Goal: Task Accomplishment & Management: Use online tool/utility

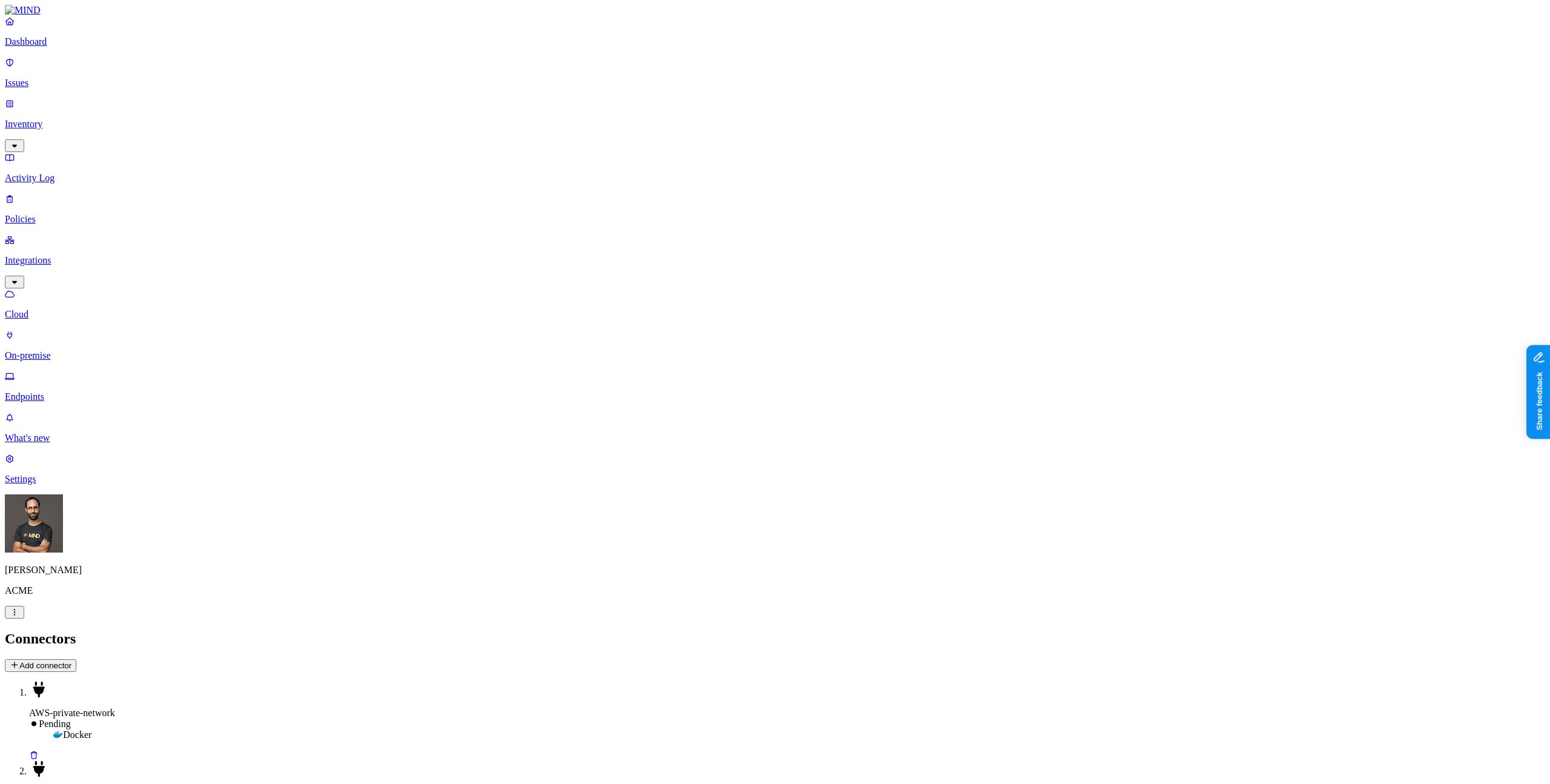
click at [38, 289] on link "Cloud" at bounding box center [775, 304] width 1541 height 32
click at [79, 659] on button "Add Integration" at bounding box center [42, 665] width 74 height 13
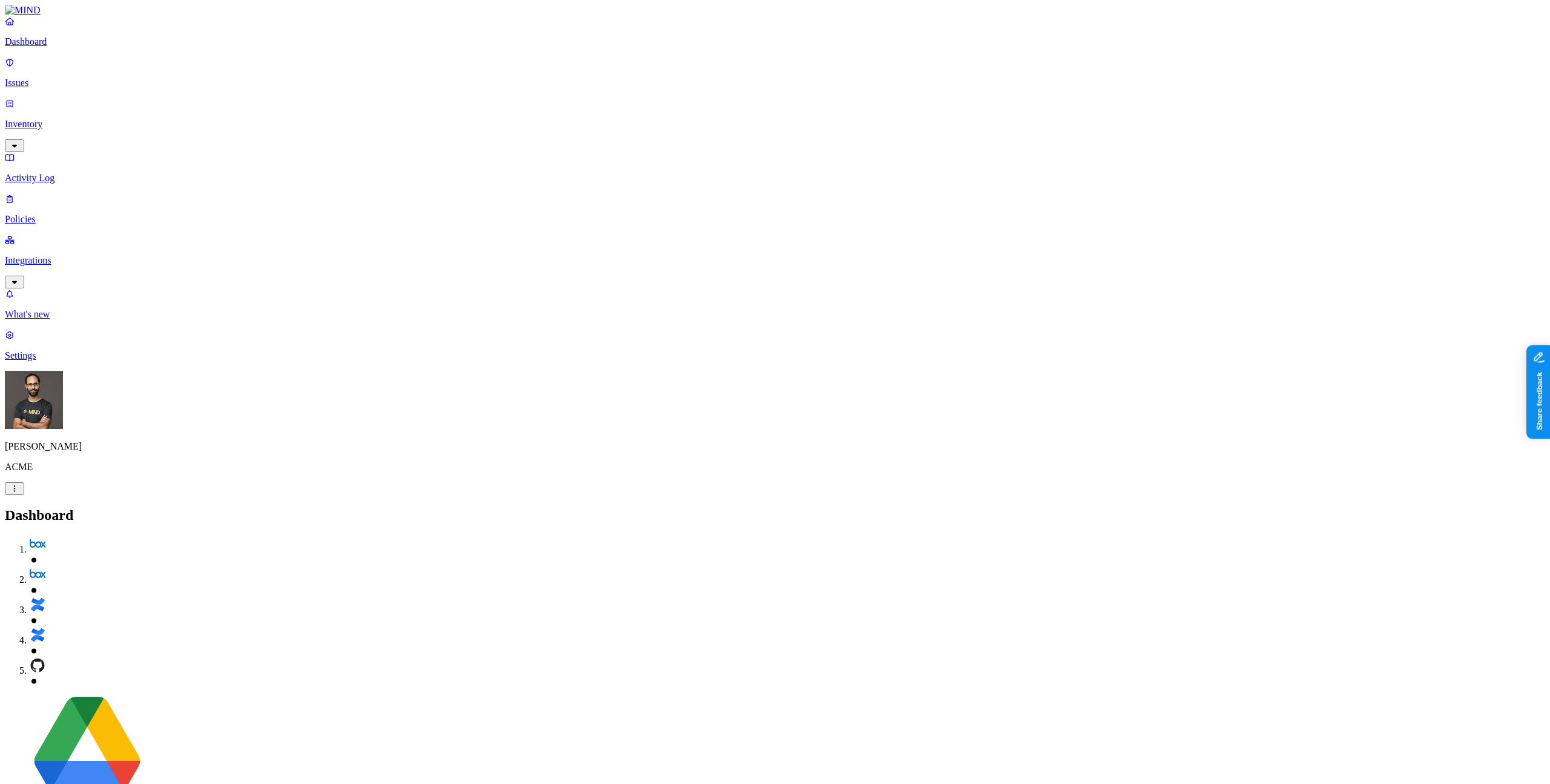
click at [53, 119] on p "Inventory" at bounding box center [775, 124] width 1541 height 11
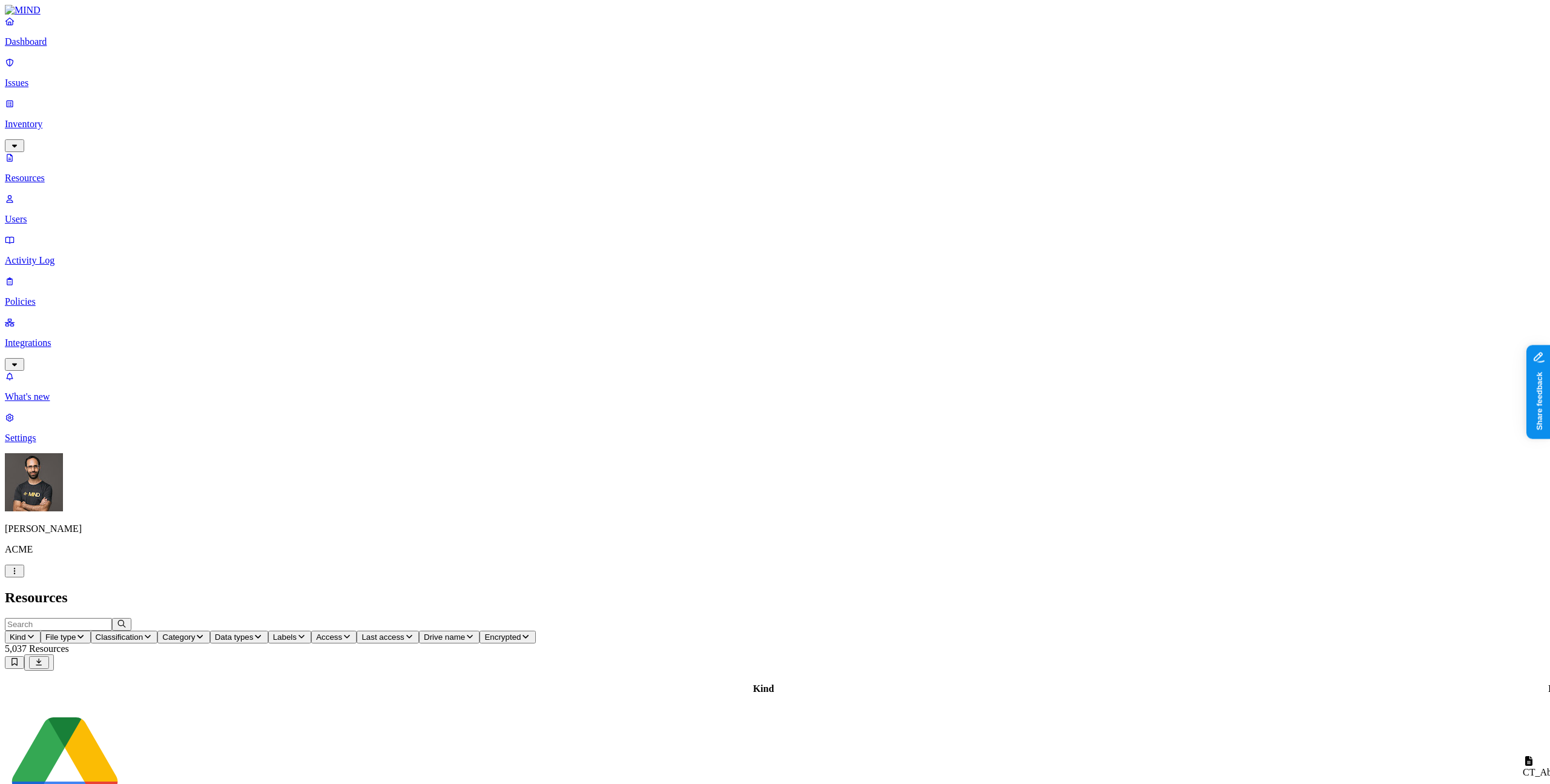
click at [62, 338] on p "Integrations" at bounding box center [775, 343] width 1541 height 11
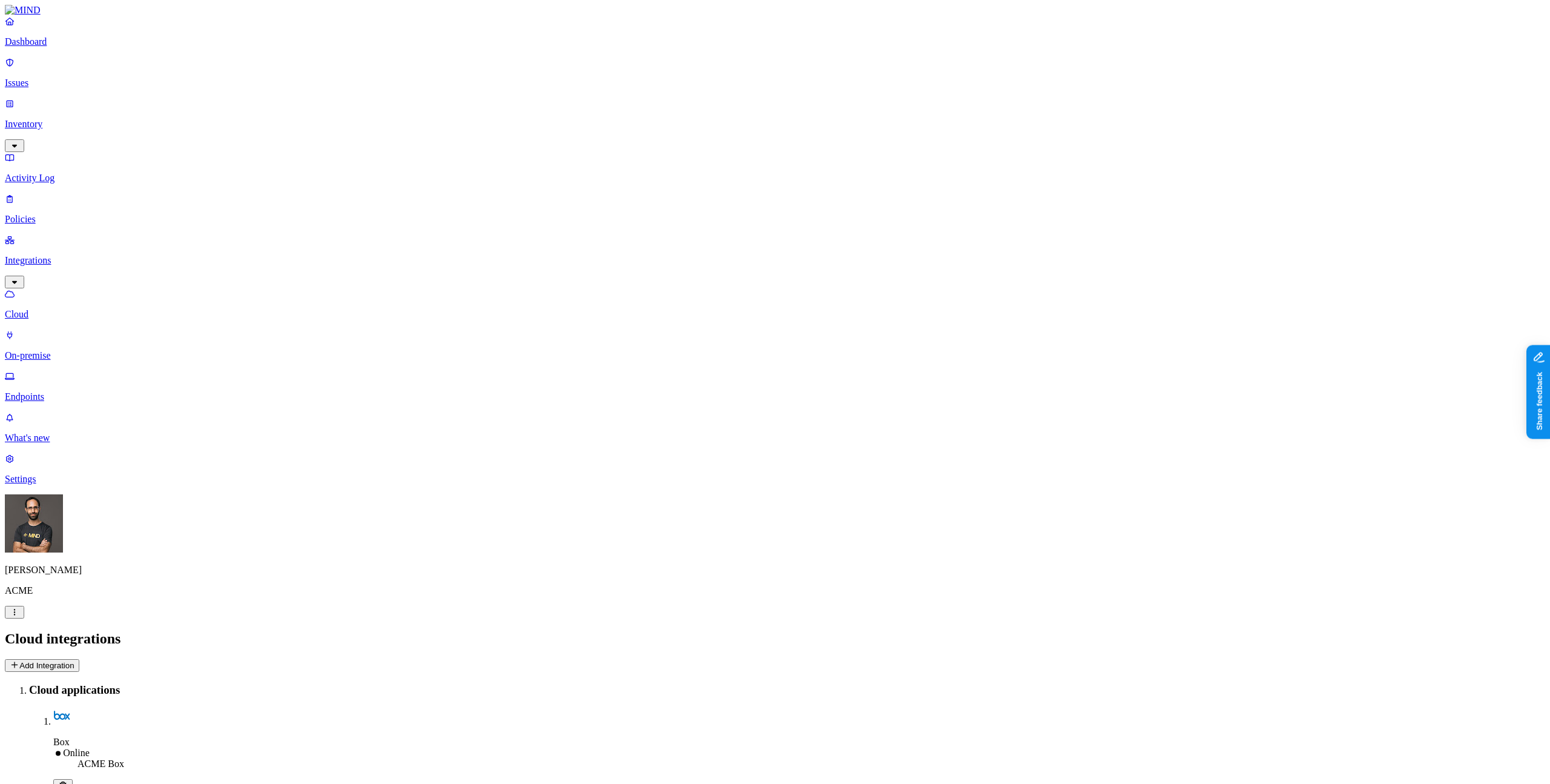
click at [79, 659] on button "Add Integration" at bounding box center [42, 665] width 74 height 13
